Goal: Task Accomplishment & Management: Manage account settings

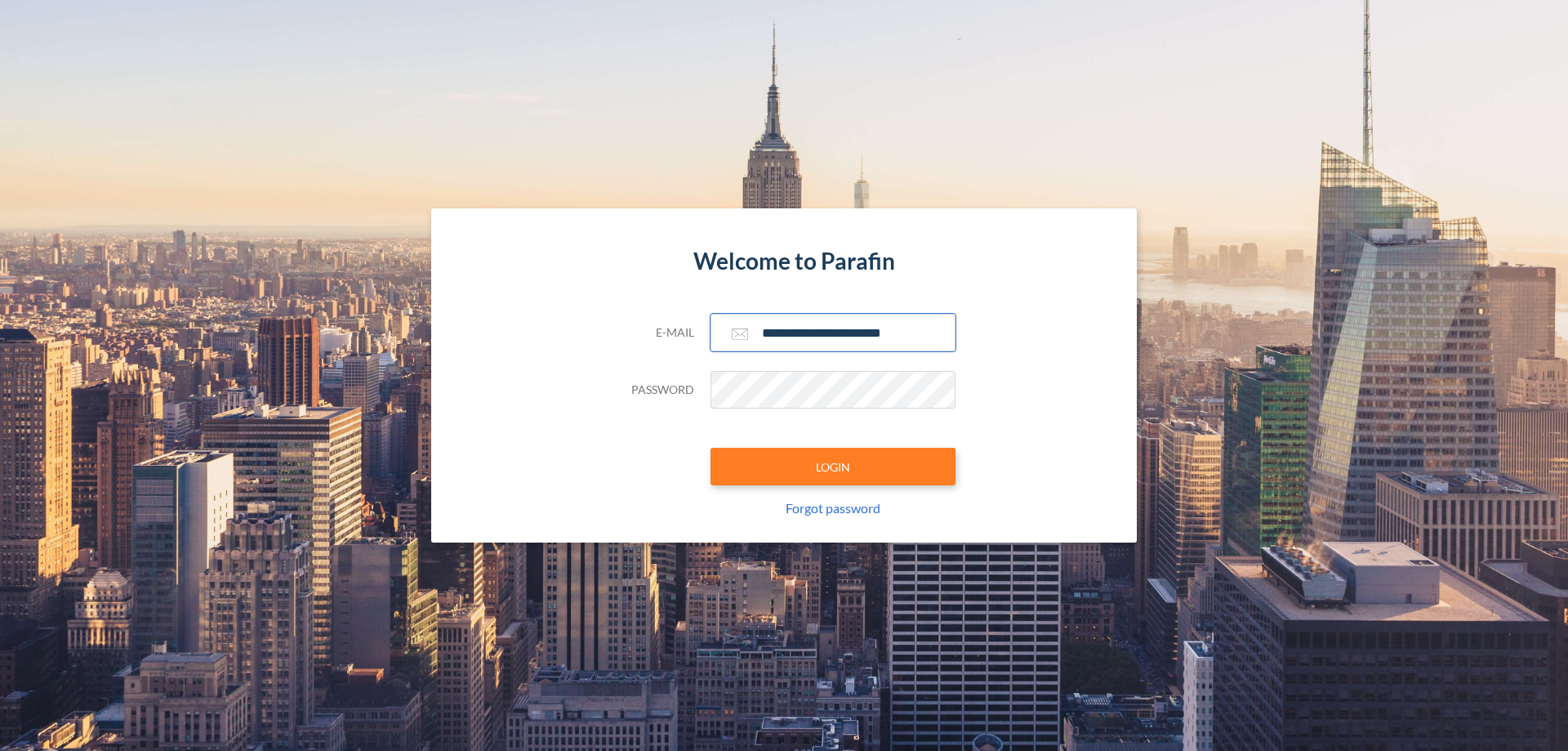
type input "**********"
click at [833, 466] on button "LOGIN" at bounding box center [832, 466] width 245 height 38
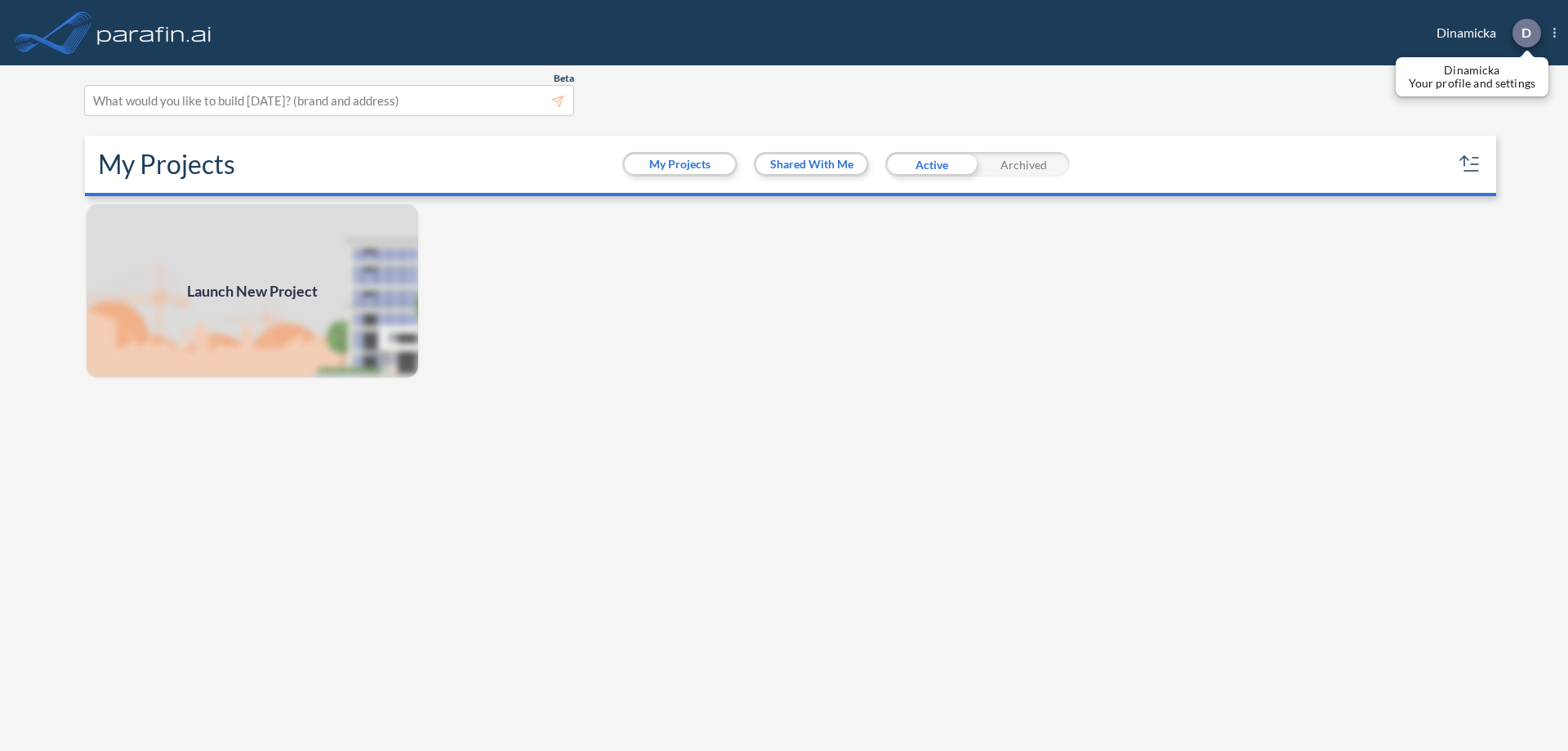
click at [1525, 33] on p "D" at bounding box center [1526, 33] width 9 height 15
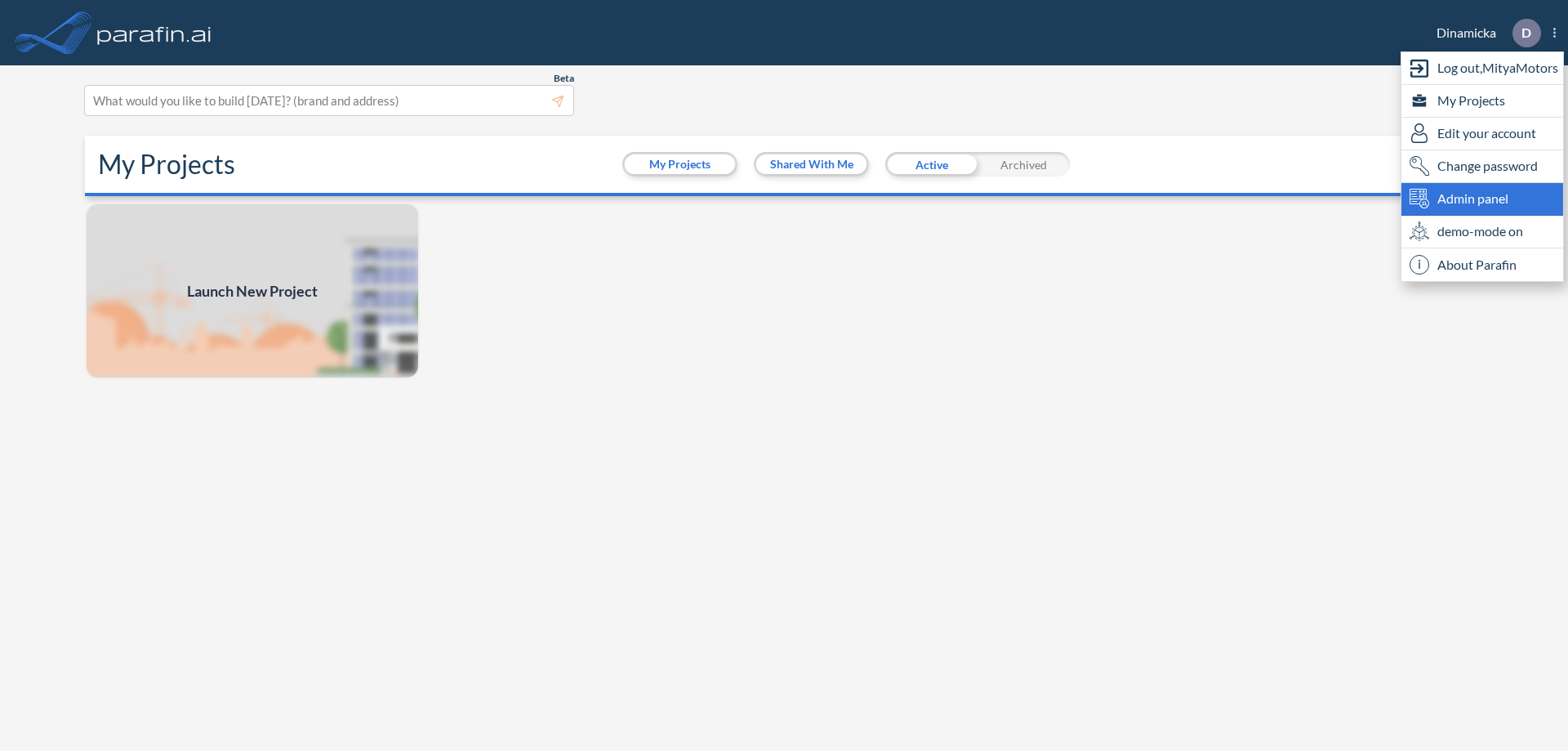
click at [1482, 199] on span "Admin panel" at bounding box center [1472, 198] width 71 height 20
